Goal: Check status: Check status

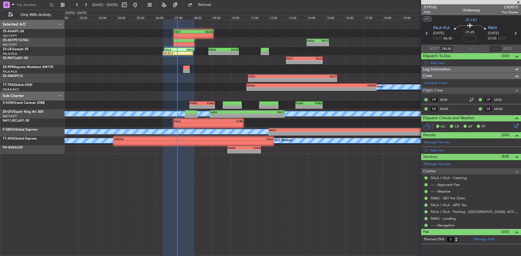
drag, startPoint x: 518, startPoint y: 1, endPoint x: 480, endPoint y: 24, distance: 44.8
click at [518, 1] on span at bounding box center [517, 2] width 5 height 5
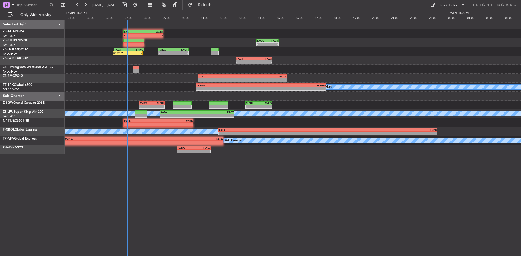
click at [407, 57] on div "- - FACT 07:00 Z FAGM 09:05 Z Planned Maint - - [PERSON_NAME] 14:00 Z FACT 15:1…" at bounding box center [293, 87] width 456 height 134
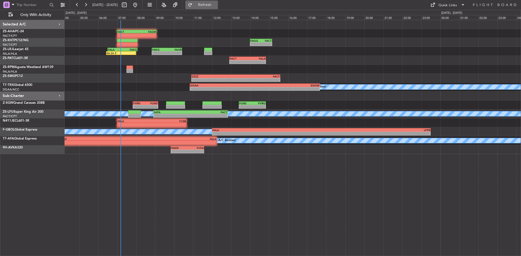
click at [213, 2] on button "Refresh" at bounding box center [201, 5] width 33 height 9
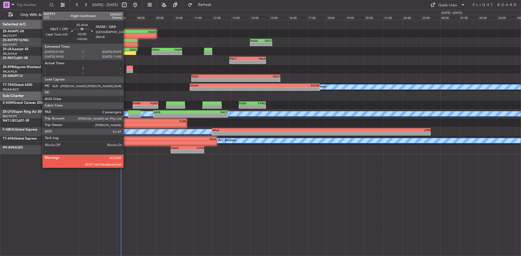
click at [126, 33] on div "FACT" at bounding box center [126, 31] width 19 height 3
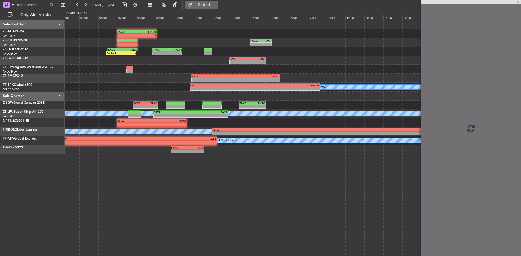
click at [216, 6] on span "Refresh" at bounding box center [204, 5] width 23 height 4
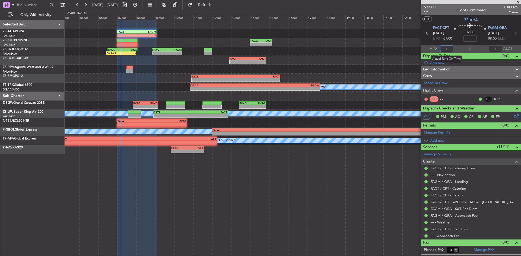
click at [445, 48] on input "text" at bounding box center [446, 49] width 13 height 7
type input "07:10"
drag, startPoint x: 227, startPoint y: 8, endPoint x: 222, endPoint y: 10, distance: 5.7
click at [218, 8] on button "Refresh" at bounding box center [201, 5] width 33 height 9
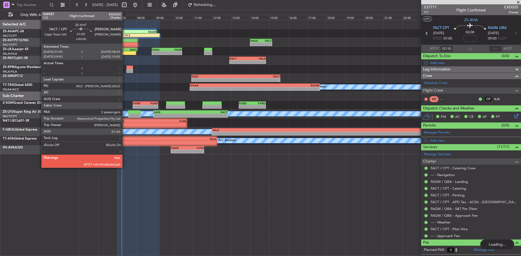
click at [125, 40] on div at bounding box center [127, 41] width 21 height 4
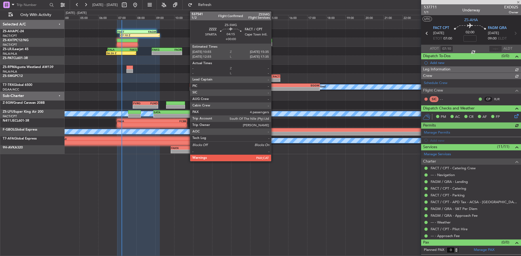
type input "2"
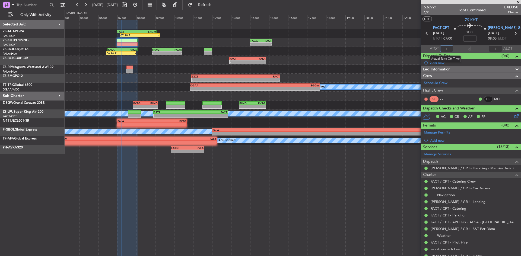
click at [444, 48] on input "text" at bounding box center [446, 49] width 13 height 7
type input "06:45"
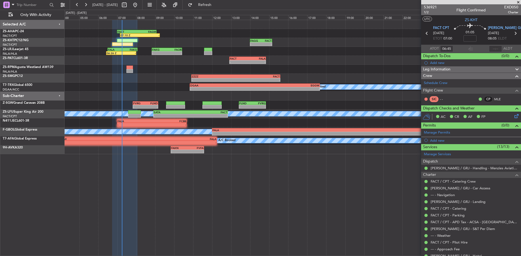
click at [518, 3] on span at bounding box center [517, 2] width 5 height 5
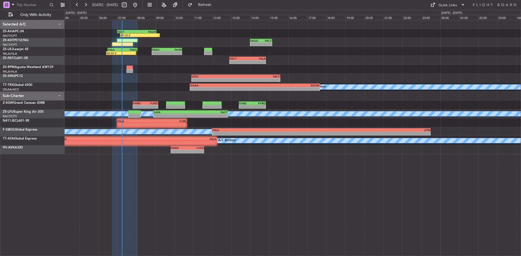
type input "0"
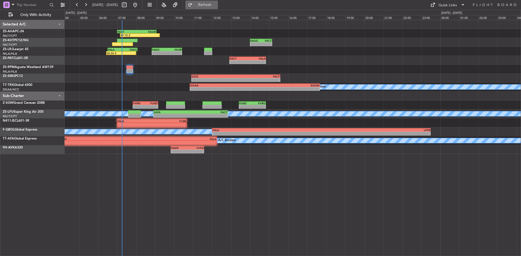
click at [216, 4] on span "Refresh" at bounding box center [204, 5] width 23 height 4
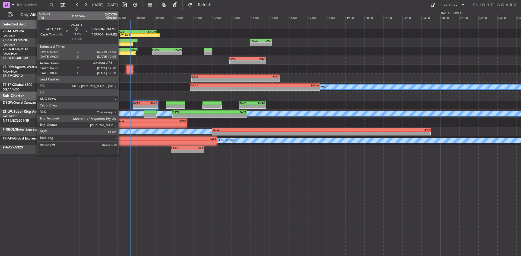
click at [121, 45] on div at bounding box center [122, 44] width 21 height 4
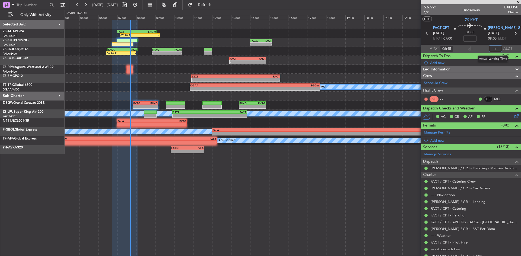
click at [489, 48] on input "text" at bounding box center [495, 49] width 13 height 7
type input "07:40"
click at [520, 2] on span at bounding box center [517, 2] width 5 height 5
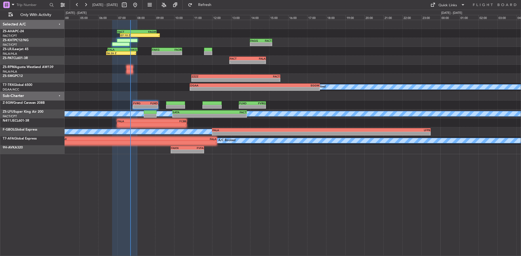
type input "0"
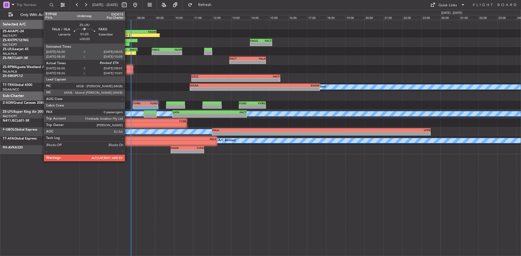
click at [127, 52] on div "-" at bounding box center [128, 53] width 15 height 3
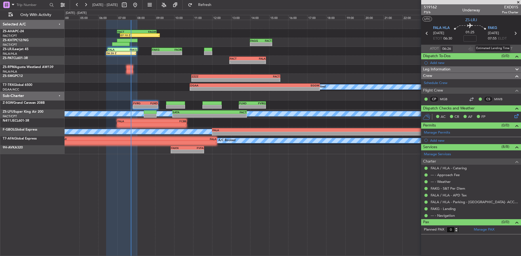
click at [493, 48] on div "Estimated Landing Time" at bounding box center [492, 48] width 35 height 7
click at [492, 47] on input "text" at bounding box center [495, 49] width 13 height 7
type input "07:35"
drag, startPoint x: 518, startPoint y: 3, endPoint x: 478, endPoint y: 2, distance: 39.6
click at [518, 3] on span at bounding box center [517, 2] width 5 height 5
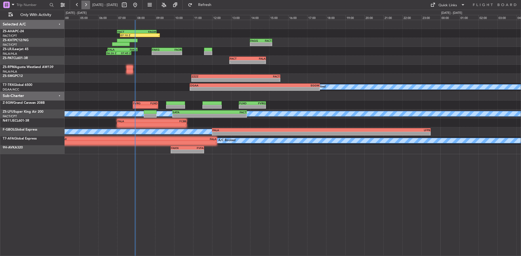
click at [85, 5] on button at bounding box center [85, 5] width 9 height 9
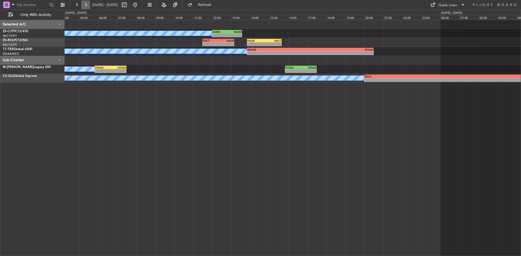
click at [85, 5] on button at bounding box center [85, 5] width 9 height 9
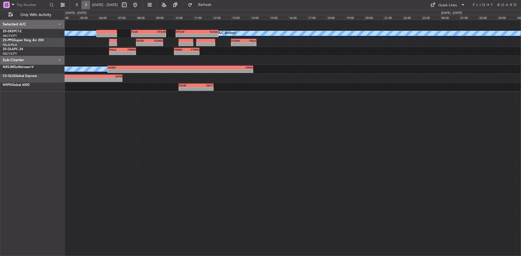
click at [85, 5] on button at bounding box center [85, 5] width 9 height 9
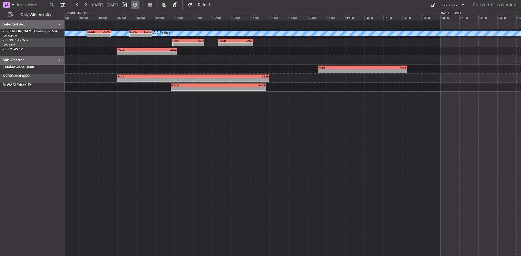
click at [139, 6] on button at bounding box center [135, 5] width 9 height 9
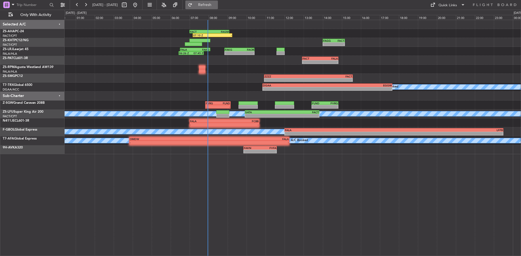
click at [208, 4] on button "Refresh" at bounding box center [201, 5] width 33 height 9
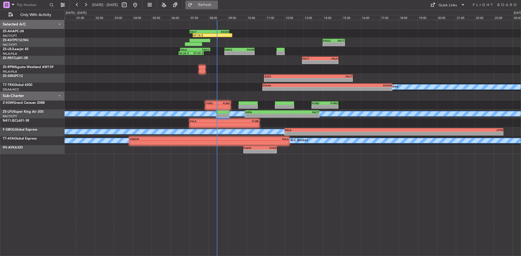
click at [216, 7] on span "Refresh" at bounding box center [204, 5] width 23 height 4
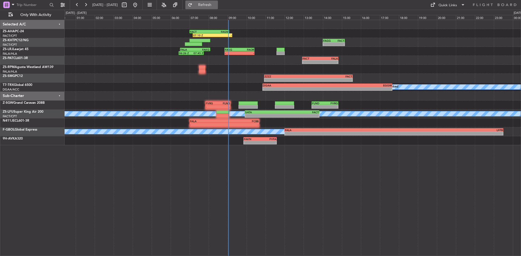
click at [216, 4] on span "Refresh" at bounding box center [204, 5] width 23 height 4
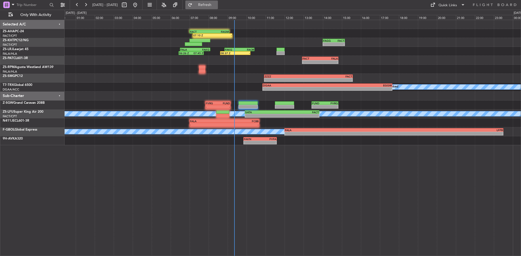
click at [216, 3] on span "Refresh" at bounding box center [204, 5] width 23 height 4
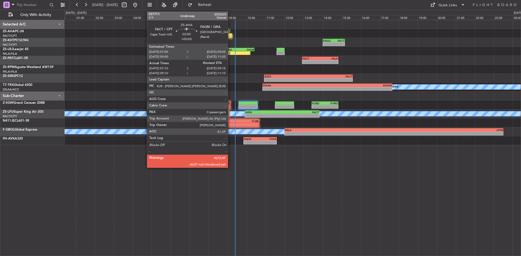
click at [230, 36] on div "-" at bounding box center [221, 35] width 19 height 3
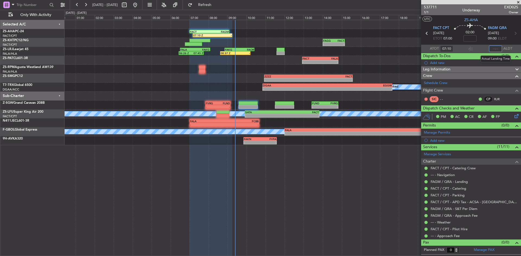
click at [494, 49] on input "text" at bounding box center [495, 49] width 13 height 7
type input "09:01"
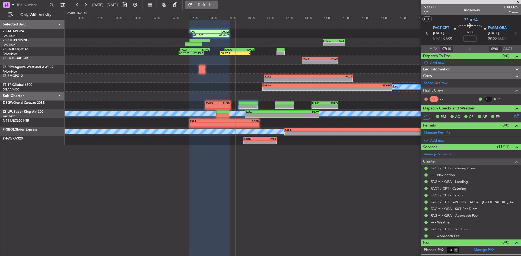
click at [210, 5] on button "Refresh" at bounding box center [201, 5] width 33 height 9
